Goal: Information Seeking & Learning: Learn about a topic

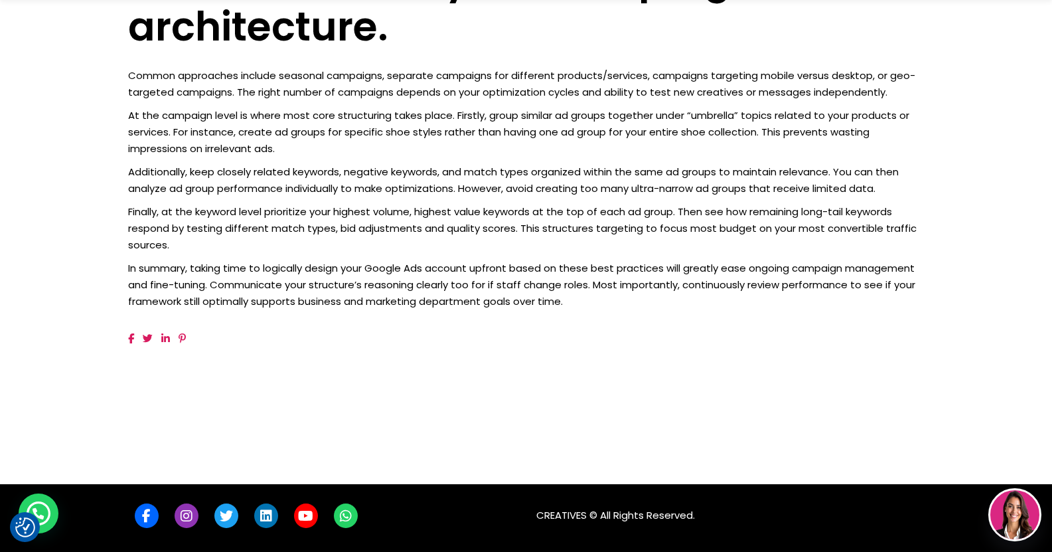
scroll to position [1112, 0]
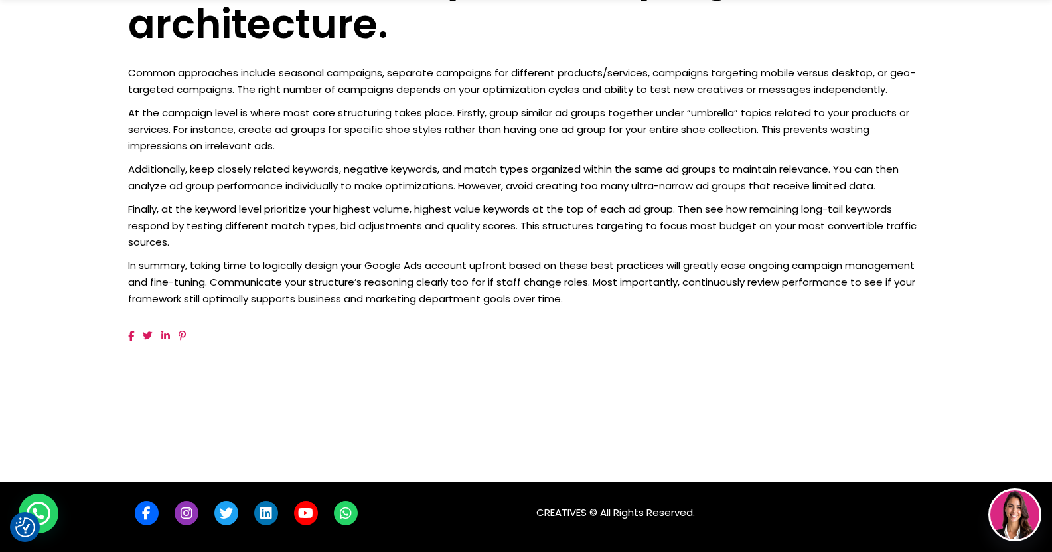
click at [372, 141] on p "At the campaign level is where most core structuring takes place. Firstly, grou…" at bounding box center [526, 129] width 797 height 50
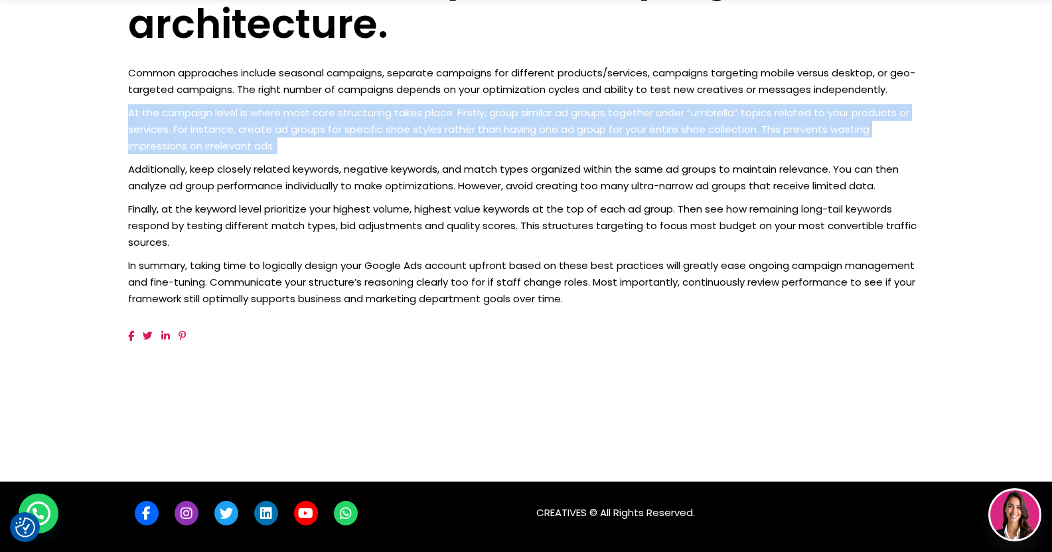
click at [372, 141] on p "At the campaign level is where most core structuring takes place. Firstly, grou…" at bounding box center [526, 129] width 797 height 50
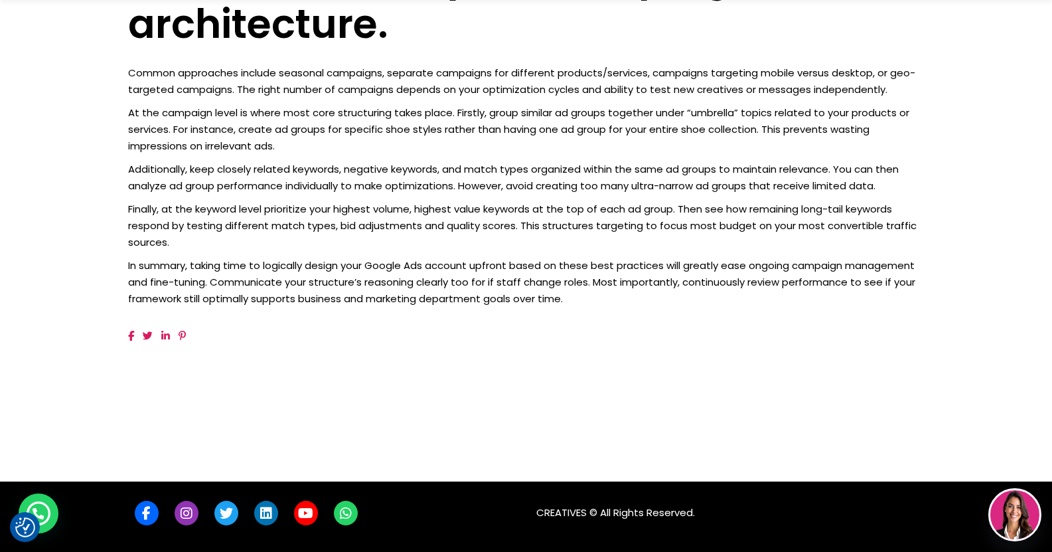
click at [374, 208] on p "Finally, at the keyword level prioritize your highest volume, highest value key…" at bounding box center [526, 225] width 797 height 50
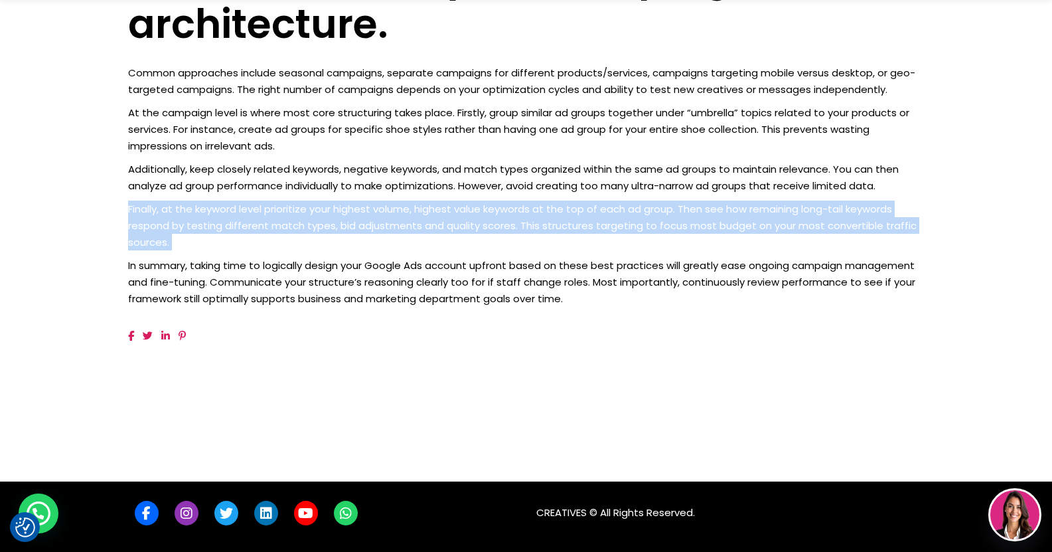
click at [374, 208] on p "Finally, at the keyword level prioritize your highest volume, highest value key…" at bounding box center [526, 225] width 797 height 50
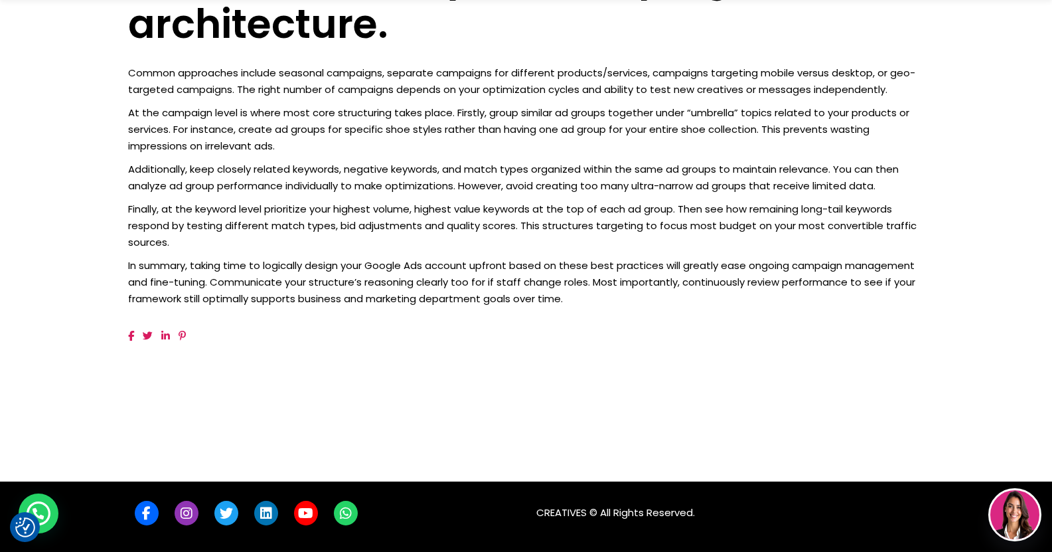
click at [368, 166] on p "Additionally, keep closely related keywords, negative keywords, and match types…" at bounding box center [526, 177] width 797 height 33
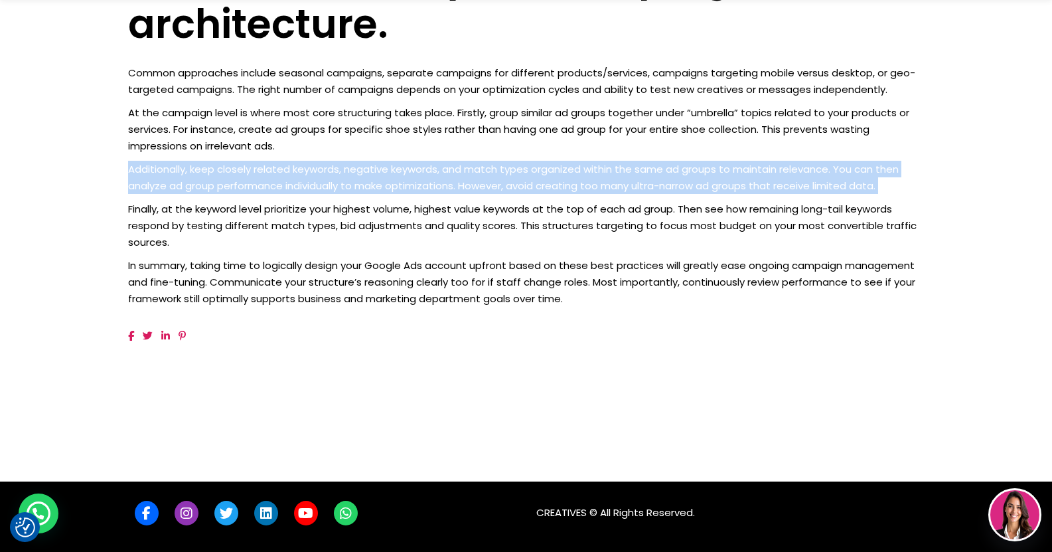
click at [368, 166] on p "Additionally, keep closely related keywords, negative keywords, and match types…" at bounding box center [526, 177] width 797 height 33
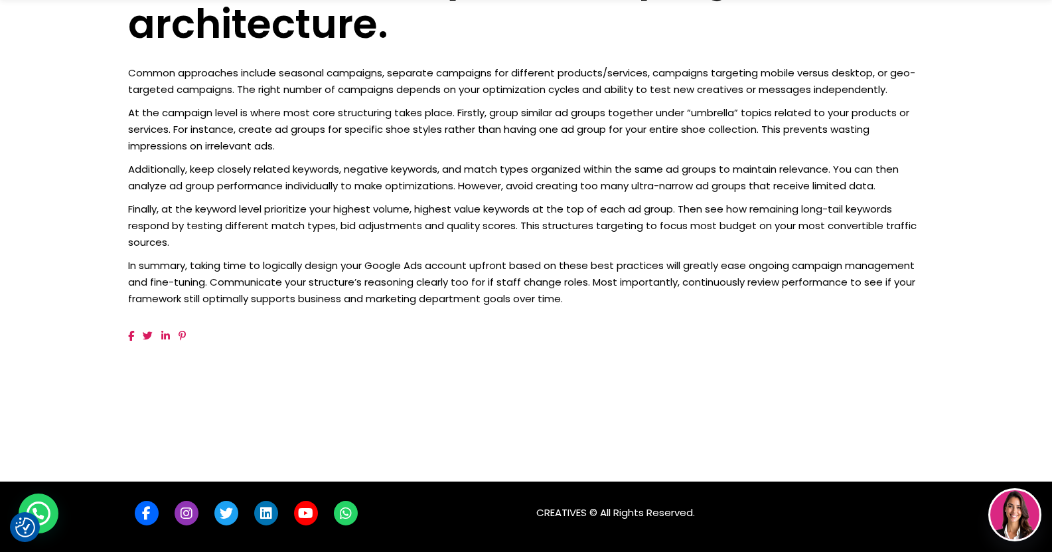
click at [359, 238] on p "Finally, at the keyword level prioritize your highest volume, highest value key…" at bounding box center [526, 225] width 797 height 50
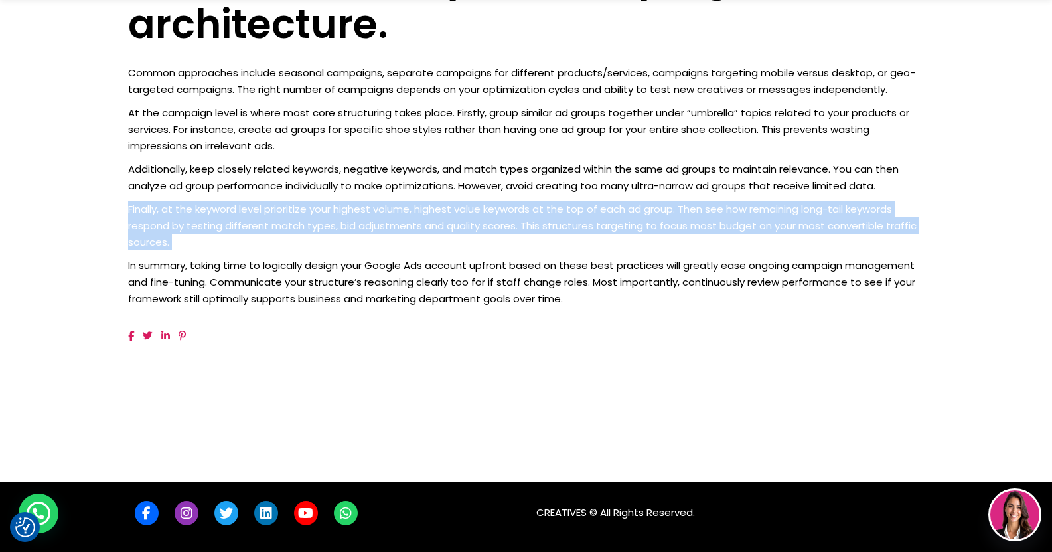
click at [359, 238] on p "Finally, at the keyword level prioritize your highest volume, highest value key…" at bounding box center [526, 225] width 797 height 50
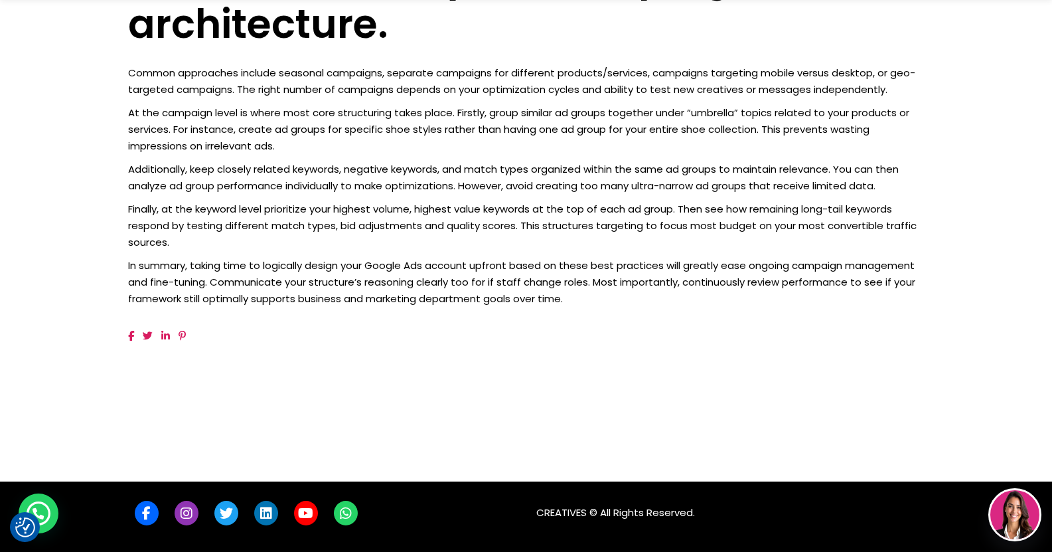
click at [356, 180] on p "Additionally, keep closely related keywords, negative keywords, and match types…" at bounding box center [526, 177] width 797 height 33
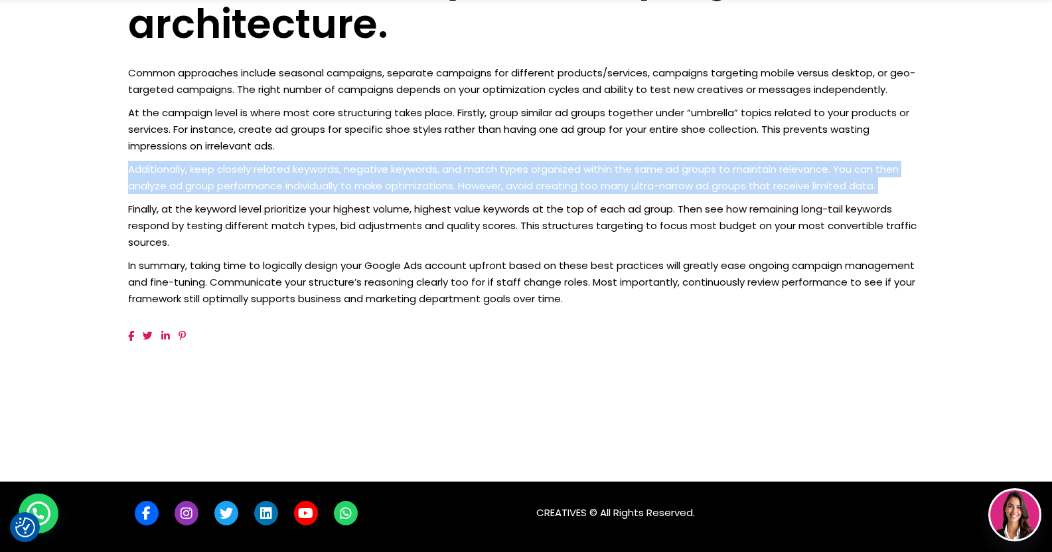
click at [356, 180] on p "Additionally, keep closely related keywords, negative keywords, and match types…" at bounding box center [526, 177] width 797 height 33
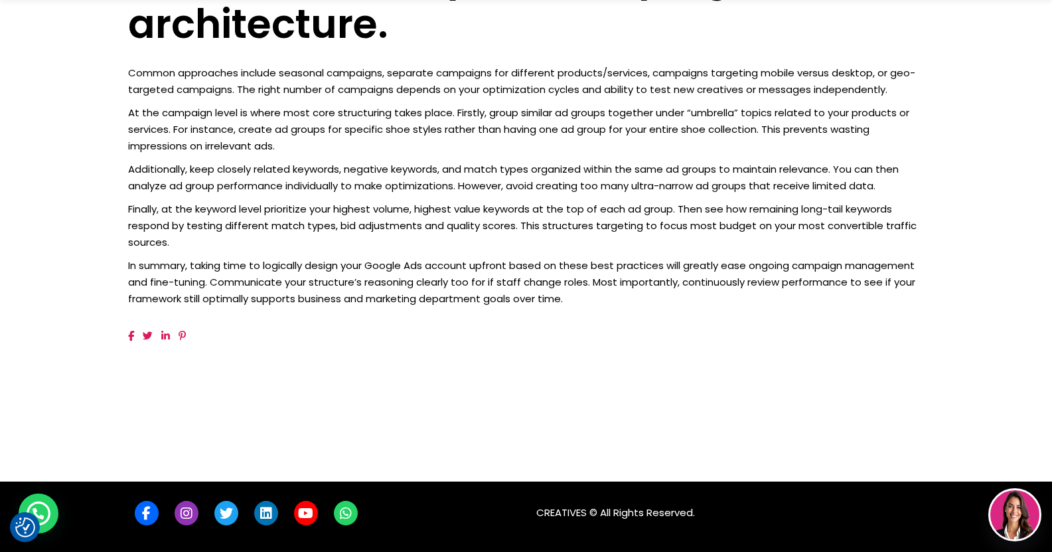
click at [356, 231] on p "Finally, at the keyword level prioritize your highest volume, highest value key…" at bounding box center [526, 225] width 797 height 50
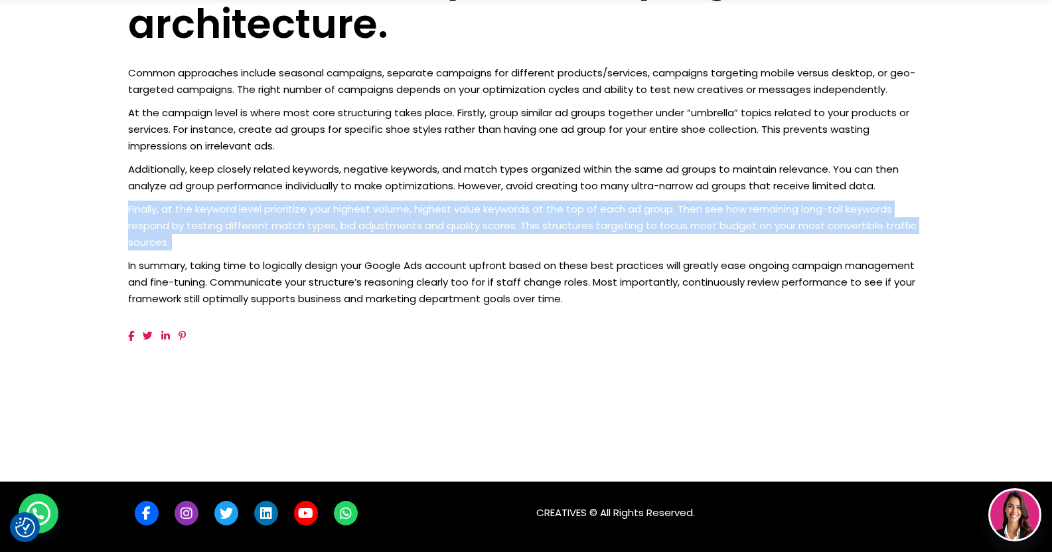
click at [356, 231] on p "Finally, at the keyword level prioritize your highest volume, highest value key…" at bounding box center [526, 225] width 797 height 50
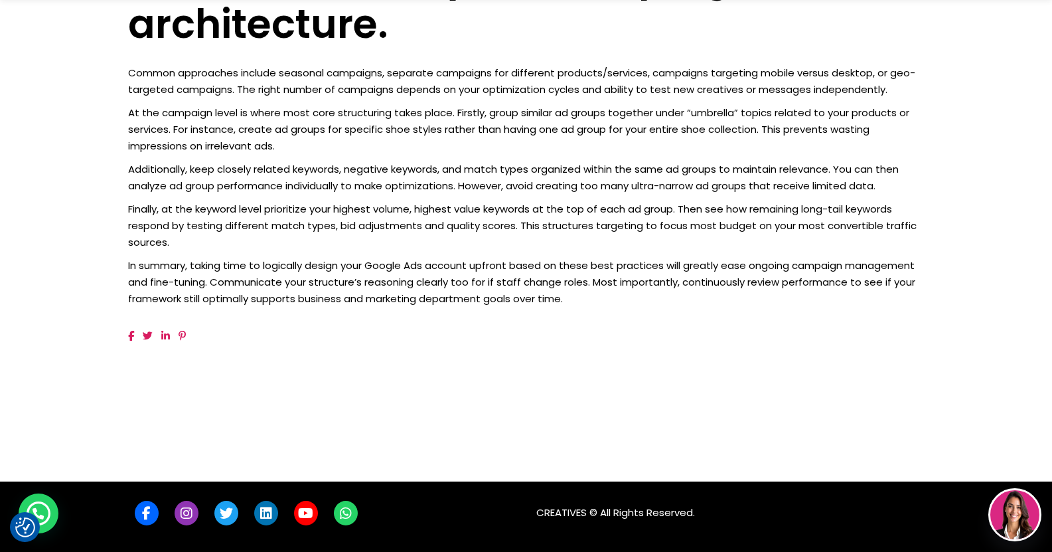
click at [368, 177] on p "Additionally, keep closely related keywords, negative keywords, and match types…" at bounding box center [526, 177] width 797 height 33
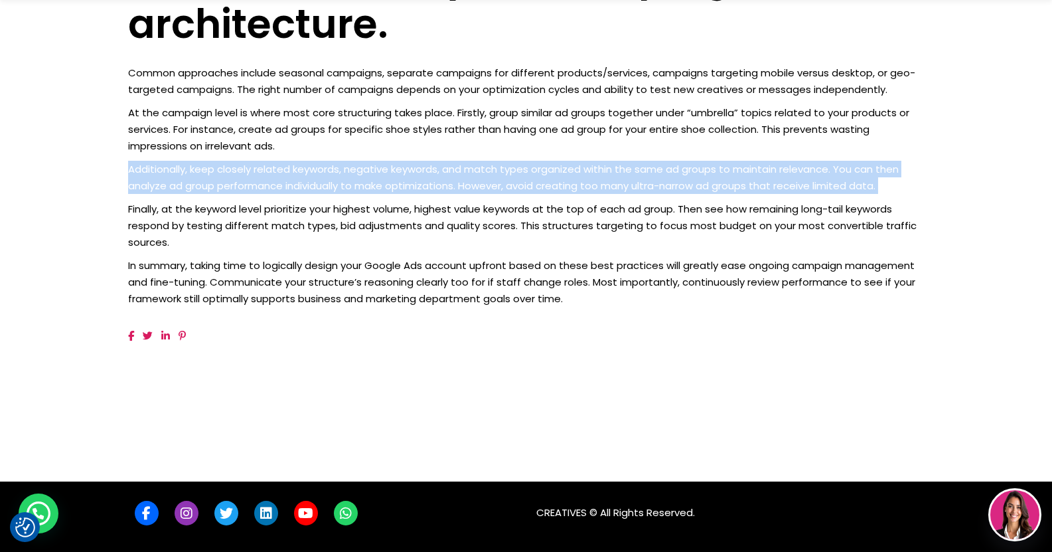
click at [368, 177] on p "Additionally, keep closely related keywords, negative keywords, and match types…" at bounding box center [526, 177] width 797 height 33
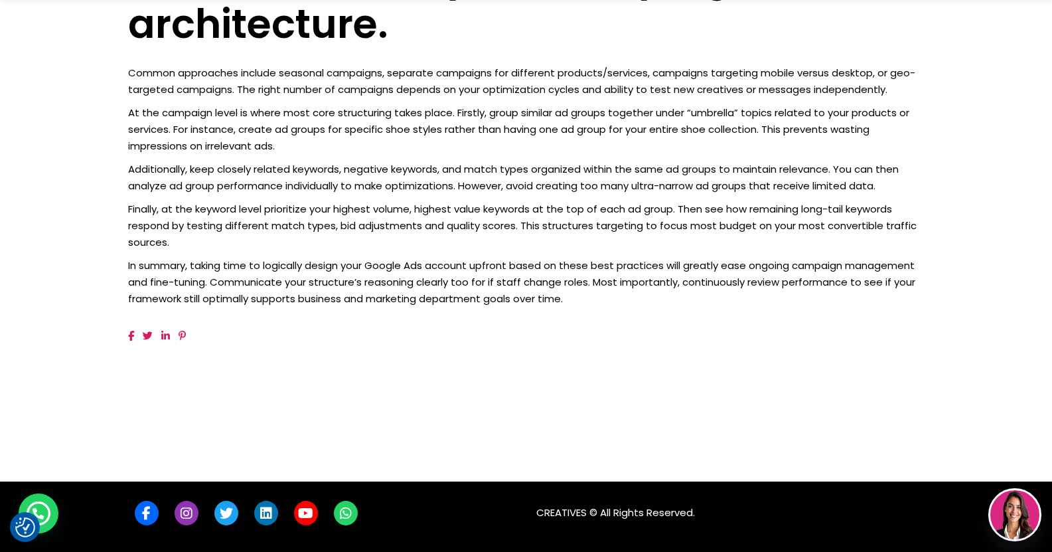
click at [163, 208] on p "Finally, at the keyword level prioritize your highest volume, highest value key…" at bounding box center [526, 225] width 797 height 50
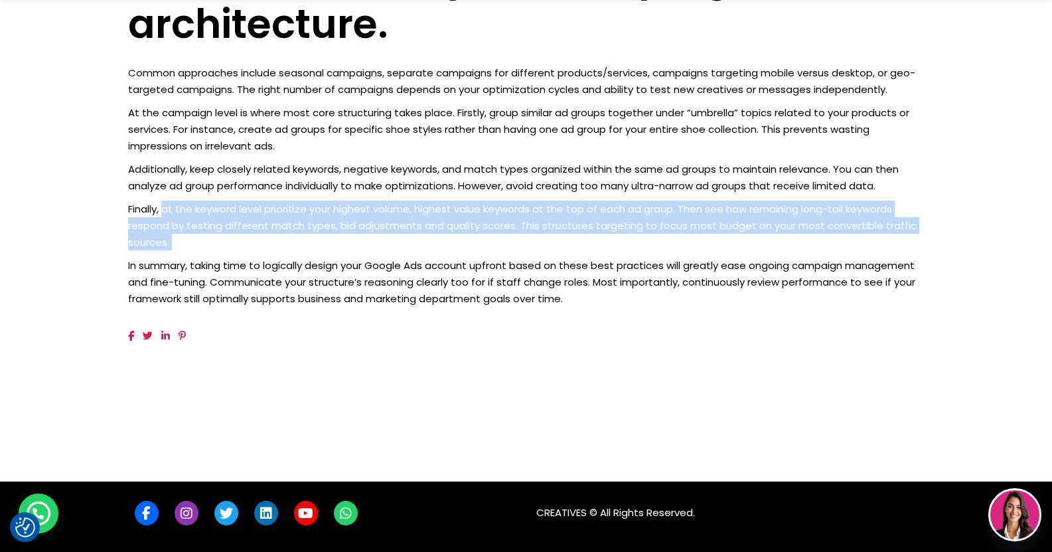
drag, startPoint x: 163, startPoint y: 208, endPoint x: 417, endPoint y: 242, distance: 256.5
click at [417, 242] on p "Finally, at the keyword level prioritize your highest volume, highest value key…" at bounding box center [526, 225] width 797 height 50
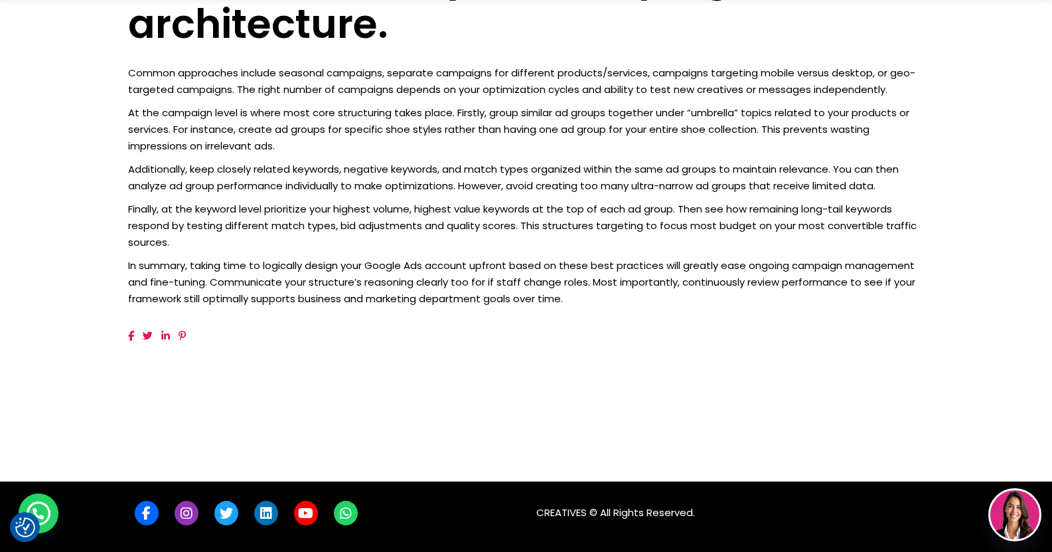
click at [353, 294] on p "In summary, taking time to logically design your Google Ads account upfront bas…" at bounding box center [526, 282] width 797 height 50
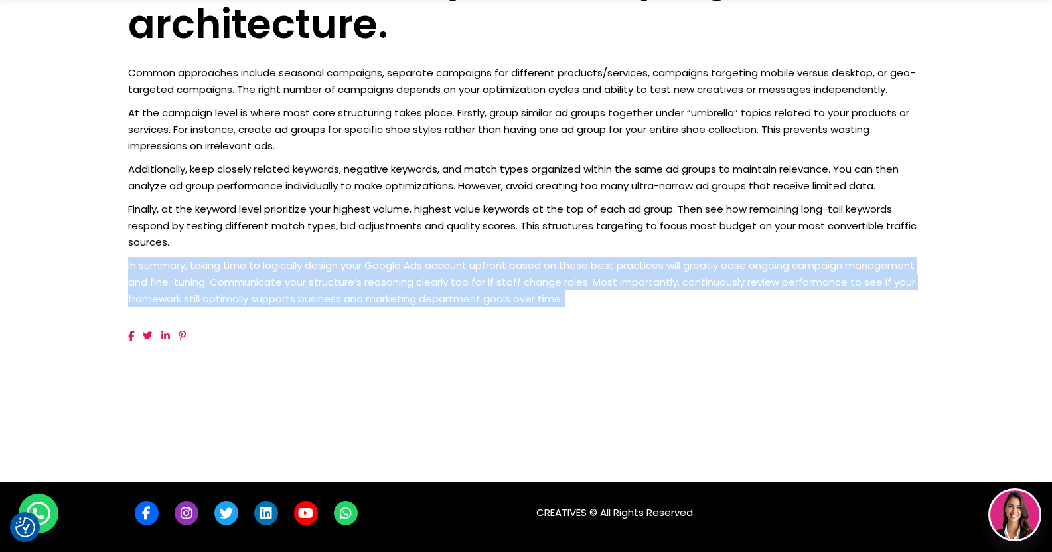
click at [353, 294] on p "In summary, taking time to logically design your Google Ads account upfront bas…" at bounding box center [526, 282] width 797 height 50
